Goal: Transaction & Acquisition: Purchase product/service

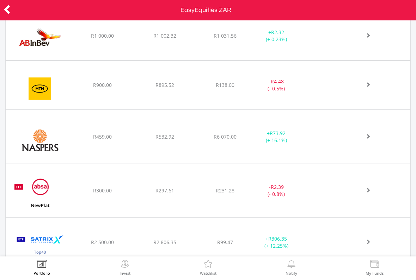
scroll to position [499, 0]
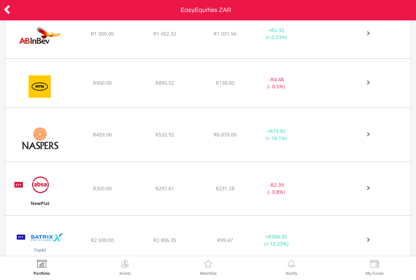
click at [357, 128] on div "﻿ Naspers Limited R459.00 R532.92 R6 070.00 + R73.92 (+ 16.1%)" at bounding box center [208, 135] width 404 height 54
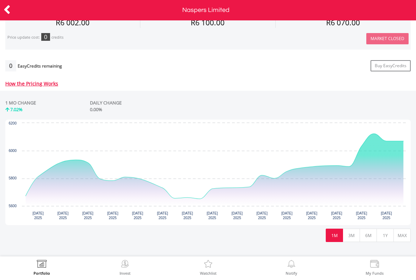
scroll to position [261, 0]
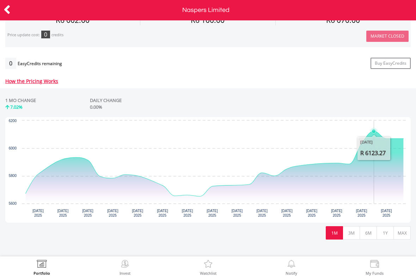
click at [373, 132] on icon "Thursday, 18 Sep 2025, 6,123.27." at bounding box center [373, 131] width 4 height 4
click at [402, 139] on icon "Saturday, 20 Sep, 08:48:28.996, 6,070." at bounding box center [403, 139] width 4 height 4
click at [10, 13] on icon at bounding box center [7, 10] width 7 height 14
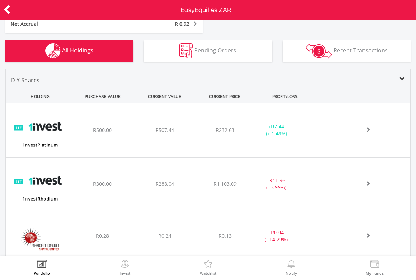
scroll to position [313, 0]
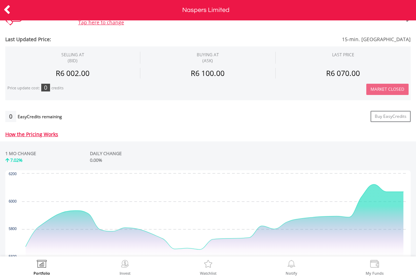
scroll to position [209, 0]
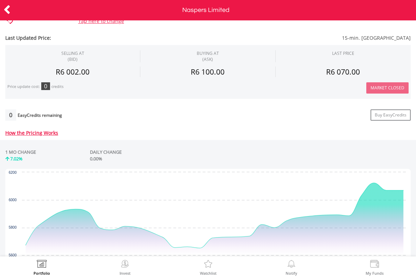
click at [7, 12] on icon at bounding box center [7, 10] width 7 height 14
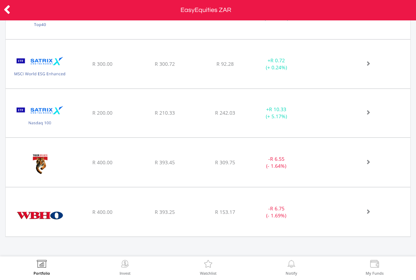
scroll to position [725, 0]
click at [209, 264] on img at bounding box center [207, 265] width 11 height 10
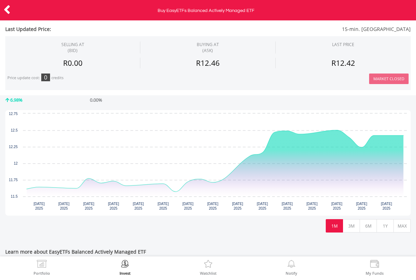
scroll to position [142, 0]
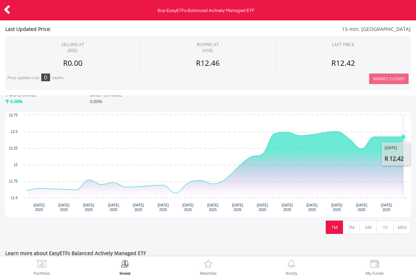
click at [403, 142] on icon "Interactive chart" at bounding box center [215, 163] width 376 height 62
click at [339, 129] on icon "Interactive chart" at bounding box center [336, 131] width 7 height 7
click at [401, 138] on icon "Saturday, 20 Sep, 08:50:10.945, 12.42." at bounding box center [403, 137] width 4 height 4
click at [366, 148] on icon "Interactive chart" at bounding box center [215, 163] width 376 height 62
click at [352, 228] on button "3M" at bounding box center [350, 227] width 17 height 13
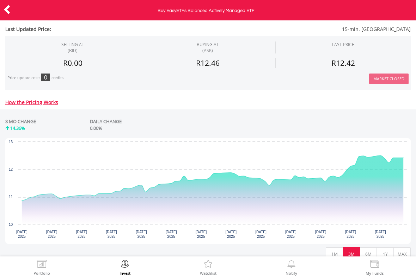
scroll to position [113, 0]
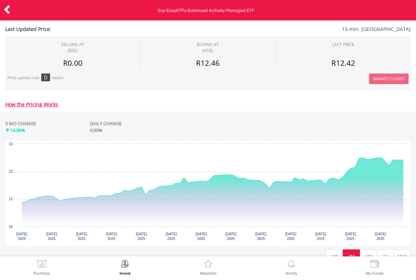
click at [19, 15] on div at bounding box center [21, 10] width 42 height 15
click at [404, 159] on icon "Saturday, 20 Sep, 08:50:20.169, 12.42." at bounding box center [403, 160] width 4 height 4
click at [10, 11] on icon at bounding box center [7, 10] width 7 height 14
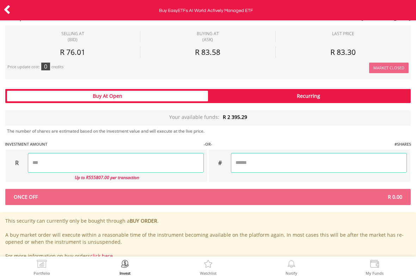
scroll to position [362, 0]
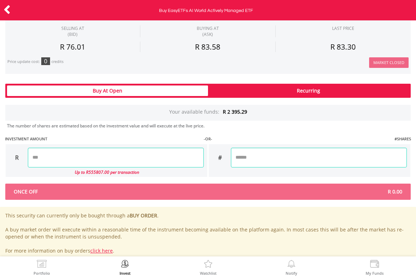
click at [10, 8] on icon at bounding box center [7, 10] width 7 height 14
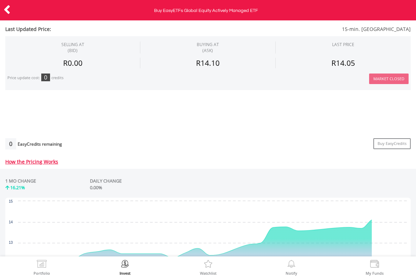
scroll to position [119, 0]
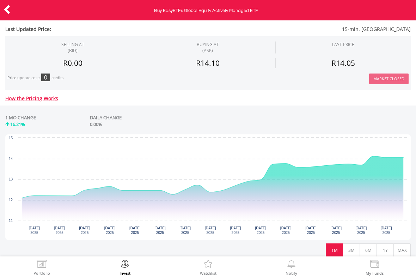
click at [15, 15] on div at bounding box center [21, 10] width 42 height 15
click at [10, 8] on icon at bounding box center [7, 10] width 7 height 14
